Goal: Check status: Check status

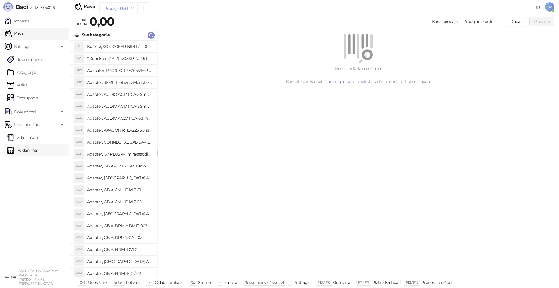
click at [27, 149] on link "Po danima" at bounding box center [22, 150] width 30 height 12
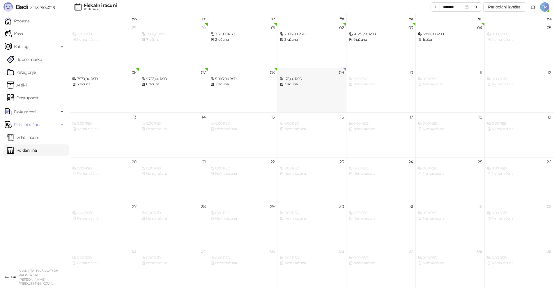
click at [304, 84] on div "3 računa" at bounding box center [312, 85] width 64 height 6
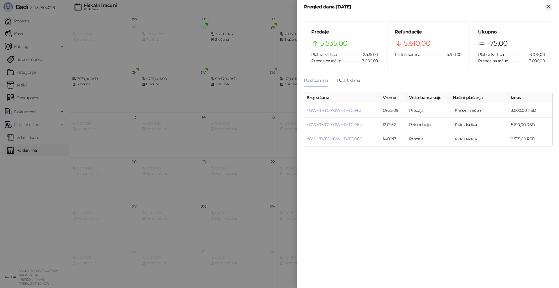
click at [549, 7] on icon "Zatvori" at bounding box center [548, 6] width 3 height 3
